Goal: Transaction & Acquisition: Purchase product/service

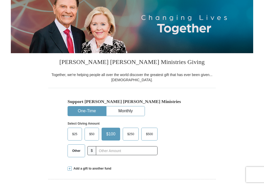
scroll to position [63, 0]
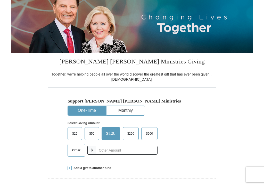
click at [82, 111] on button "One-Time" at bounding box center [87, 111] width 38 height 10
click at [96, 151] on input "text" at bounding box center [127, 150] width 62 height 9
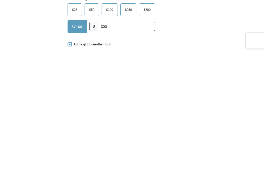
scroll to position [187, 0]
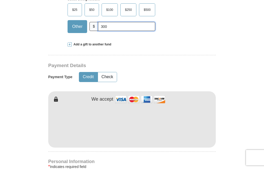
type input "300"
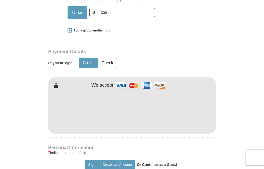
scroll to position [200, 0]
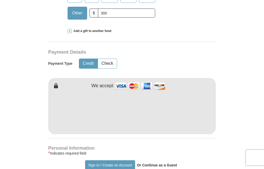
click at [151, 164] on strong "Or Continue as a Guest" at bounding box center [157, 165] width 40 height 4
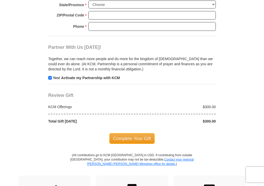
scroll to position [463, 0]
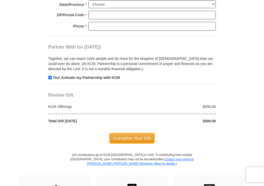
click at [124, 133] on span "Complete Your Gift" at bounding box center [132, 138] width 46 height 11
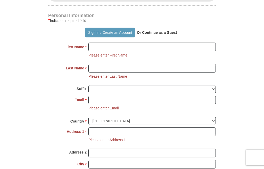
scroll to position [330, 0]
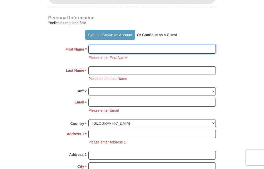
click at [95, 49] on input "First Name *" at bounding box center [151, 49] width 127 height 9
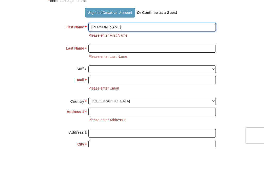
type input "[PERSON_NAME]"
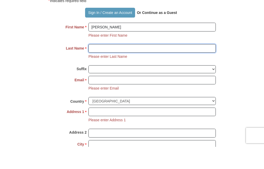
click at [92, 66] on input "Last Name *" at bounding box center [151, 70] width 127 height 9
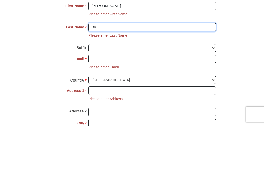
type input "D"
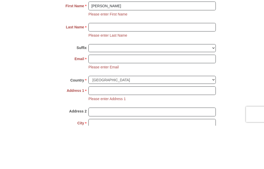
type input "[PERSON_NAME]"
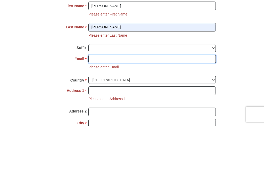
type input "[EMAIL_ADDRESS][DOMAIN_NAME]"
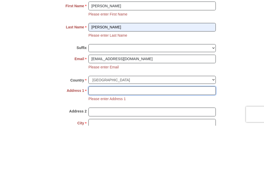
type input "HC34 Box53, Caliente, [GEOGRAPHIC_DATA]"
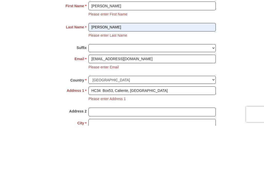
type input "89008"
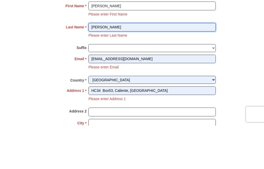
scroll to position [374, 0]
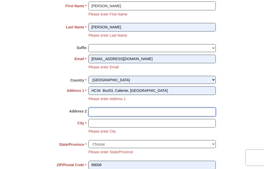
click at [96, 107] on input "Address 2" at bounding box center [151, 111] width 127 height 9
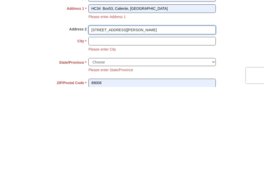
type input "[STREET_ADDRESS][PERSON_NAME]"
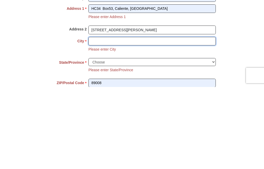
click at [93, 119] on input "City *" at bounding box center [151, 123] width 127 height 9
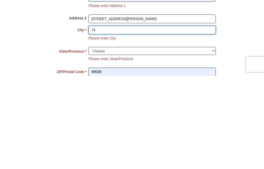
type input "7"
type input "Caliente"
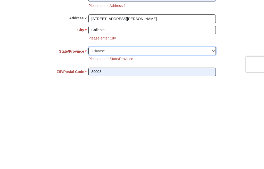
click at [214, 140] on select "Choose [US_STATE] [US_STATE] [US_STATE] [US_STATE] [US_STATE] Armed Forces Amer…" at bounding box center [151, 144] width 127 height 8
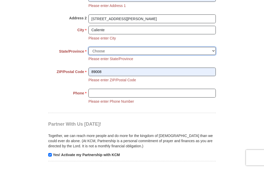
select select "NV"
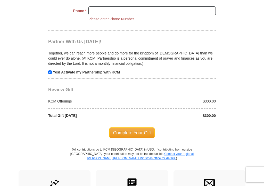
scroll to position [548, 0]
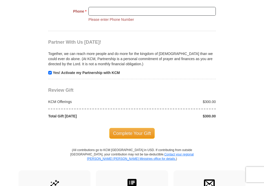
click at [120, 128] on span "Complete Your Gift" at bounding box center [132, 133] width 46 height 11
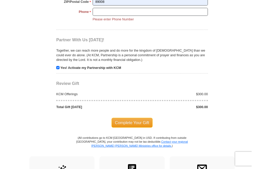
scroll to position [475, 0]
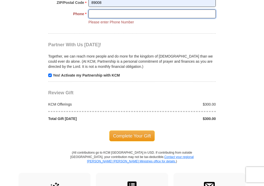
click at [95, 10] on input "Phone * *" at bounding box center [151, 14] width 127 height 9
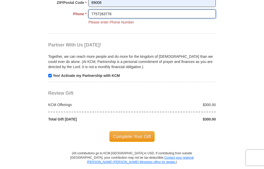
type input "7757263778"
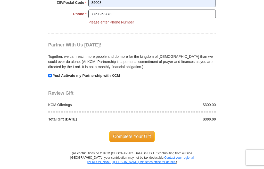
click at [123, 131] on span "Complete Your Gift" at bounding box center [132, 136] width 46 height 11
